Goal: Information Seeking & Learning: Understand process/instructions

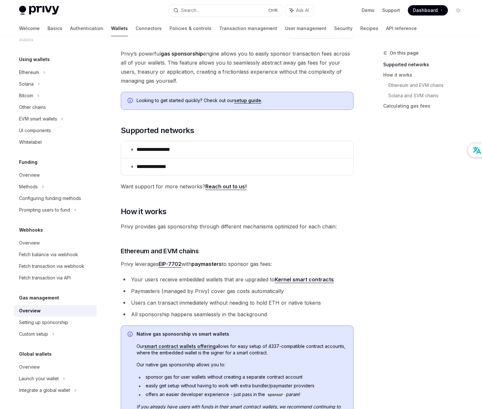
scroll to position [65, 0]
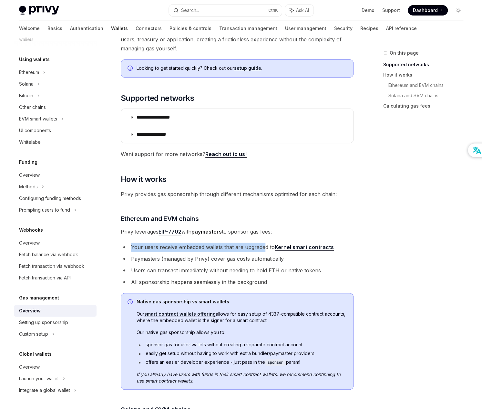
drag, startPoint x: 130, startPoint y: 247, endPoint x: 265, endPoint y: 244, distance: 134.3
click at [265, 244] on li "Your users receive embedded wallets that are upgraded to Kernel smart contracts" at bounding box center [237, 246] width 233 height 9
drag, startPoint x: 265, startPoint y: 244, endPoint x: 187, endPoint y: 250, distance: 78.3
click at [187, 250] on li "Your users receive embedded wallets that are upgraded to Kernel smart contracts" at bounding box center [237, 246] width 233 height 9
click at [148, 246] on li "Your users receive embedded wallets that are upgraded to Kernel smart contracts" at bounding box center [237, 246] width 233 height 9
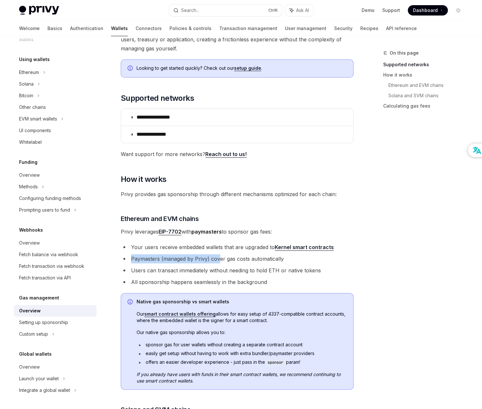
drag, startPoint x: 146, startPoint y: 256, endPoint x: 219, endPoint y: 255, distance: 73.3
click at [219, 255] on li "Paymasters (managed by Privy) cover gas costs automatically" at bounding box center [237, 258] width 233 height 9
drag, startPoint x: 219, startPoint y: 255, endPoint x: 142, endPoint y: 270, distance: 78.7
click at [142, 270] on li "Users can transact immediately without needing to hold ETH or native tokens" at bounding box center [237, 270] width 233 height 9
drag, startPoint x: 128, startPoint y: 270, endPoint x: 207, endPoint y: 271, distance: 78.1
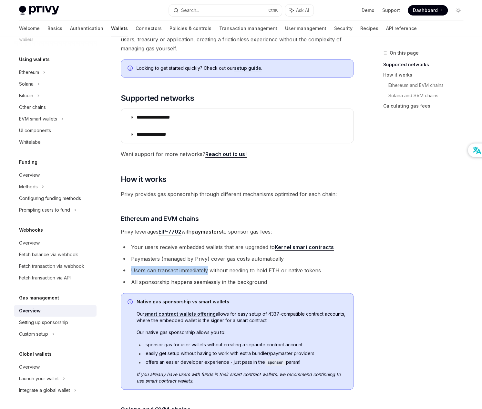
click at [207, 271] on li "Users can transact immediately without needing to hold ETH or native tokens" at bounding box center [237, 270] width 233 height 9
drag, startPoint x: 207, startPoint y: 271, endPoint x: 161, endPoint y: 273, distance: 45.9
click at [161, 273] on li "Users can transact immediately without needing to hold ETH or native tokens" at bounding box center [237, 270] width 233 height 9
click at [147, 282] on li "All sponsorship happens seamlessly in the background" at bounding box center [237, 281] width 233 height 9
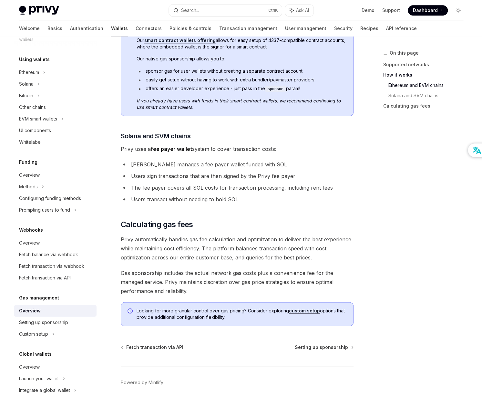
scroll to position [350, 0]
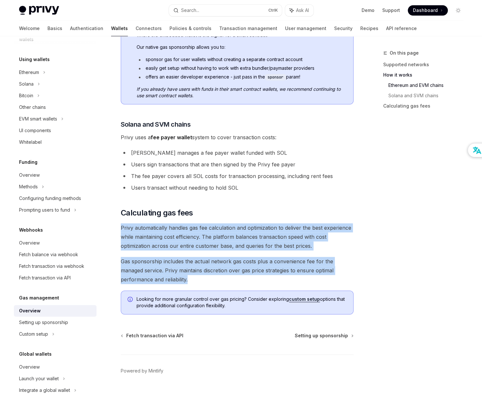
drag, startPoint x: 120, startPoint y: 225, endPoint x: 202, endPoint y: 278, distance: 97.1
click at [202, 278] on div "**********" at bounding box center [237, 23] width 233 height 582
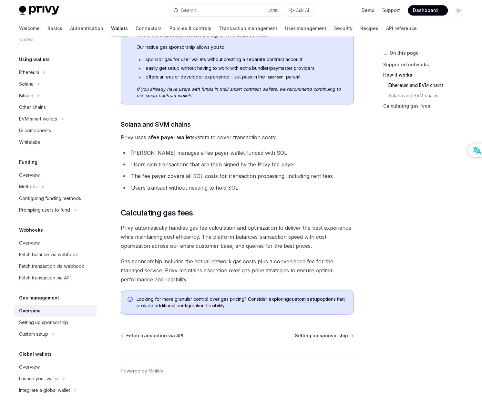
click at [393, 258] on div "On this page Supported networks How it works Ethereum and EVM chains Solana and…" at bounding box center [419, 229] width 98 height 360
click at [58, 320] on div "Setting up sponsorship" at bounding box center [43, 322] width 49 height 8
type textarea "*"
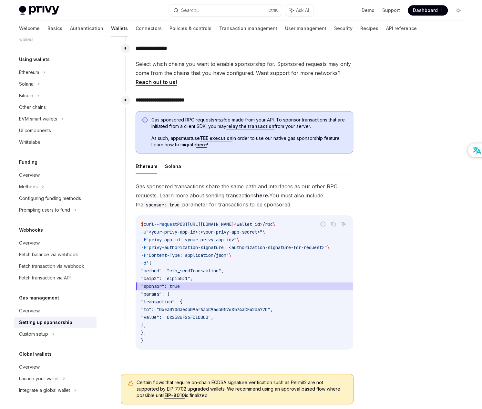
scroll to position [291, 0]
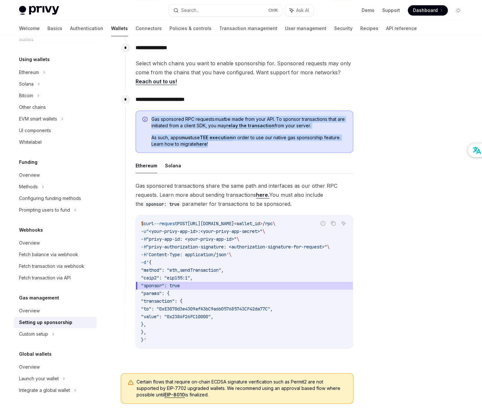
drag, startPoint x: 151, startPoint y: 118, endPoint x: 237, endPoint y: 144, distance: 90.0
click at [237, 144] on div "Gas sponsored RPC requests must be made from your API. To sponsor transactions …" at bounding box center [248, 132] width 195 height 32
drag, startPoint x: 137, startPoint y: 182, endPoint x: 318, endPoint y: 200, distance: 181.9
click at [318, 200] on div "**********" at bounding box center [239, 225] width 228 height 267
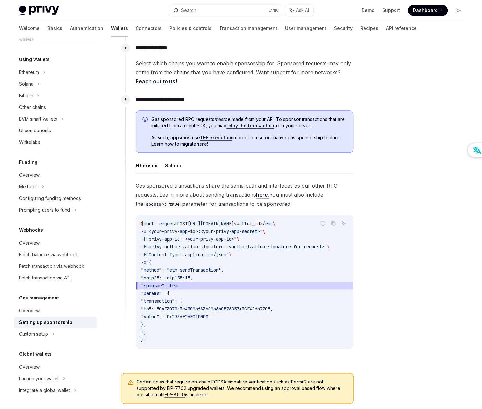
click at [398, 133] on div at bounding box center [419, 229] width 98 height 360
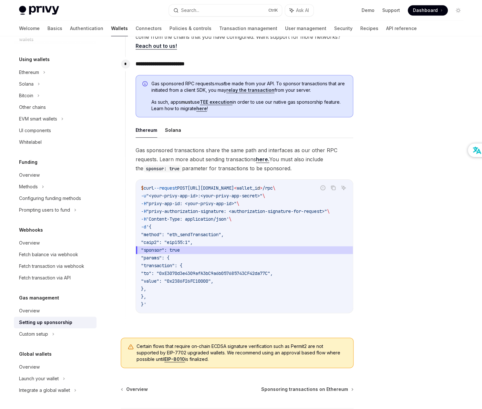
scroll to position [382, 0]
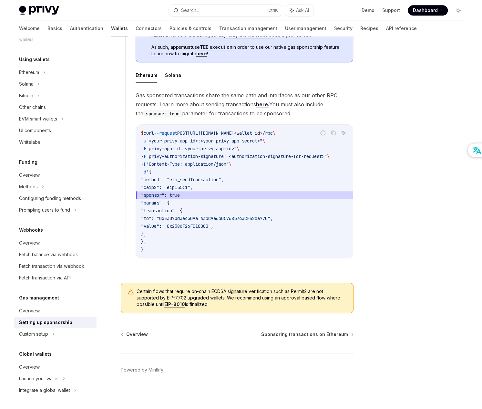
click at [387, 269] on div at bounding box center [419, 229] width 98 height 360
click at [392, 127] on div at bounding box center [419, 229] width 98 height 360
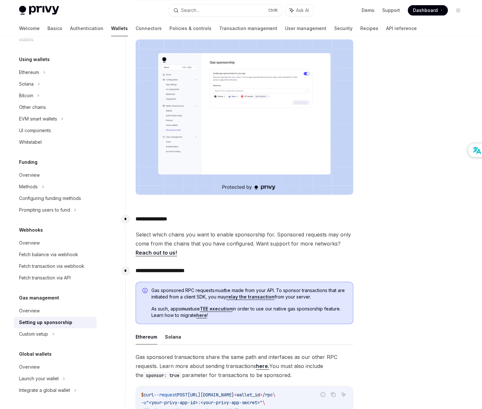
scroll to position [0, 0]
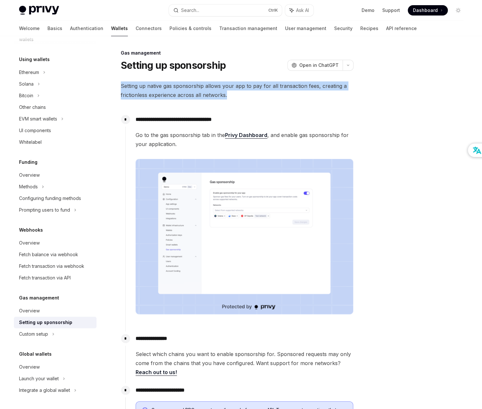
drag, startPoint x: 121, startPoint y: 86, endPoint x: 238, endPoint y: 92, distance: 116.4
click at [238, 92] on span "Setting up native gas sponsorship allows your app to pay for all transaction fe…" at bounding box center [237, 90] width 233 height 18
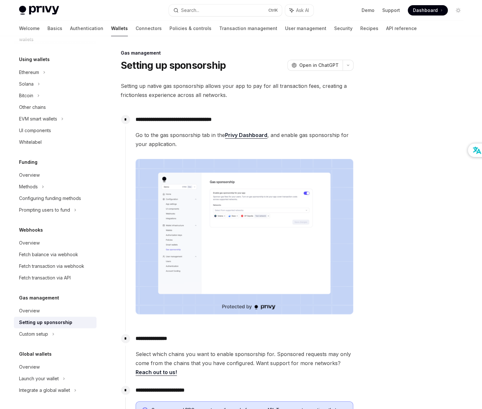
drag, startPoint x: 238, startPoint y: 92, endPoint x: 233, endPoint y: 100, distance: 9.2
click at [233, 100] on div "**********" at bounding box center [237, 387] width 233 height 612
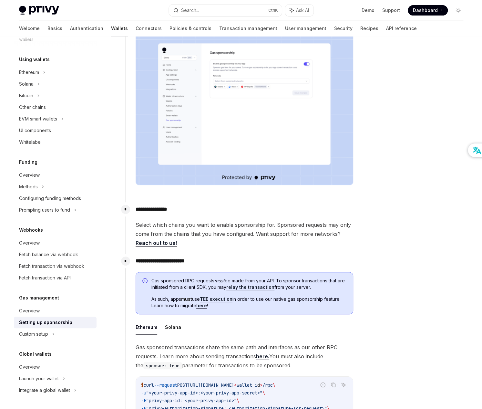
scroll to position [161, 0]
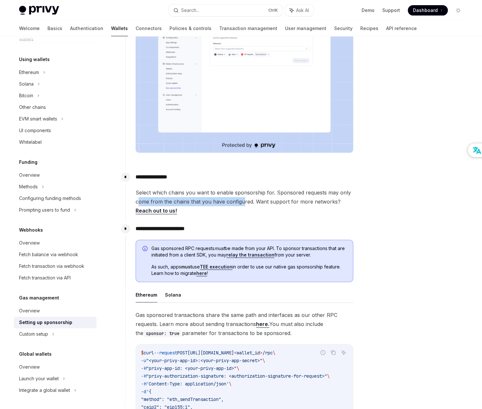
drag, startPoint x: 141, startPoint y: 200, endPoint x: 242, endPoint y: 200, distance: 100.7
click at [242, 200] on span "Select which chains you want to enable sponsorship for. Sponsored requests may …" at bounding box center [245, 201] width 218 height 27
drag, startPoint x: 242, startPoint y: 200, endPoint x: 313, endPoint y: 210, distance: 72.1
click at [313, 210] on span "Select which chains you want to enable sponsorship for. Sponsored requests may …" at bounding box center [245, 201] width 218 height 27
drag, startPoint x: 135, startPoint y: 228, endPoint x: 206, endPoint y: 227, distance: 71.0
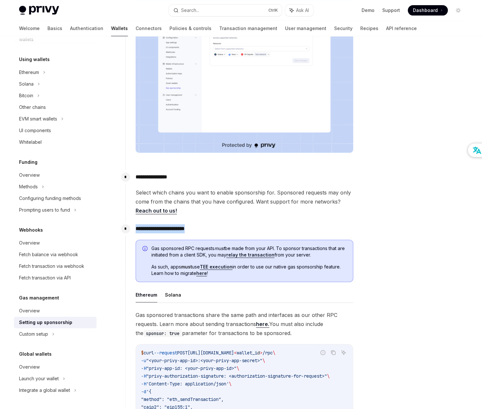
click at [206, 227] on div "**********" at bounding box center [239, 354] width 228 height 267
drag, startPoint x: 206, startPoint y: 227, endPoint x: 274, endPoint y: 226, distance: 68.4
click at [274, 226] on p "**********" at bounding box center [245, 228] width 218 height 9
click at [206, 231] on p "**********" at bounding box center [245, 228] width 218 height 9
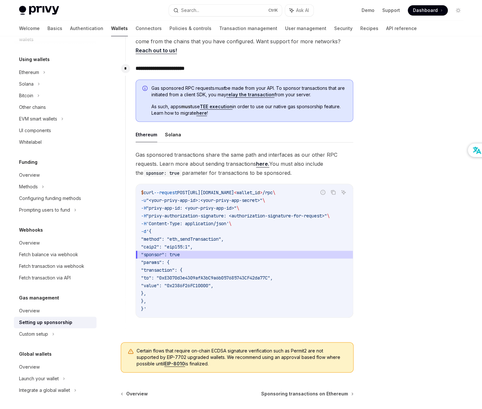
scroll to position [323, 0]
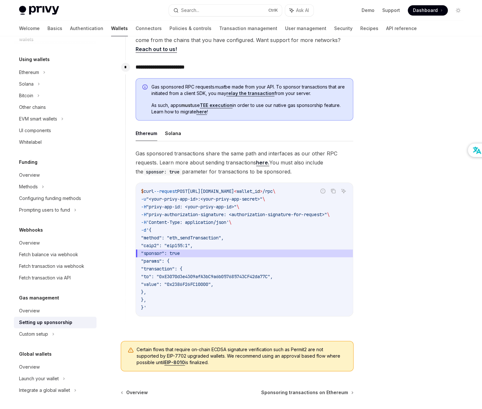
drag, startPoint x: 392, startPoint y: 150, endPoint x: 392, endPoint y: 98, distance: 52.0
click at [392, 150] on div at bounding box center [419, 229] width 98 height 360
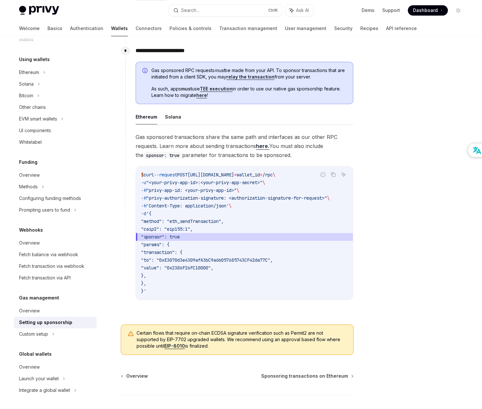
scroll to position [285, 0]
